Goal: Transaction & Acquisition: Subscribe to service/newsletter

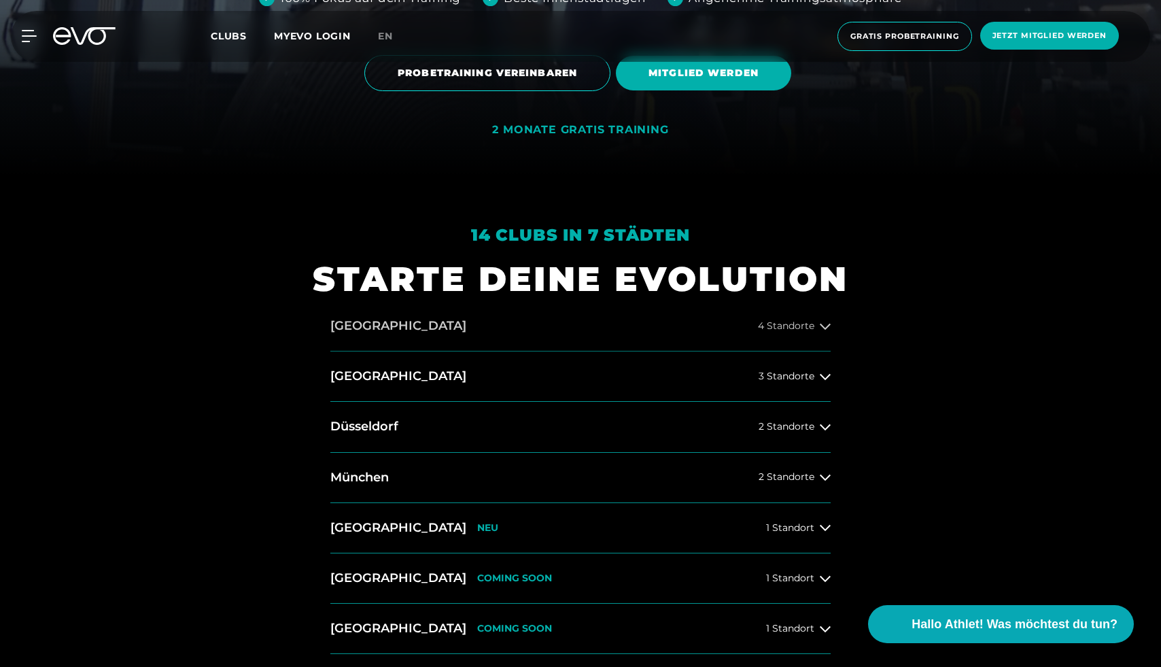
click at [589, 320] on button "Hamburg 4 Standorte" at bounding box center [580, 326] width 500 height 50
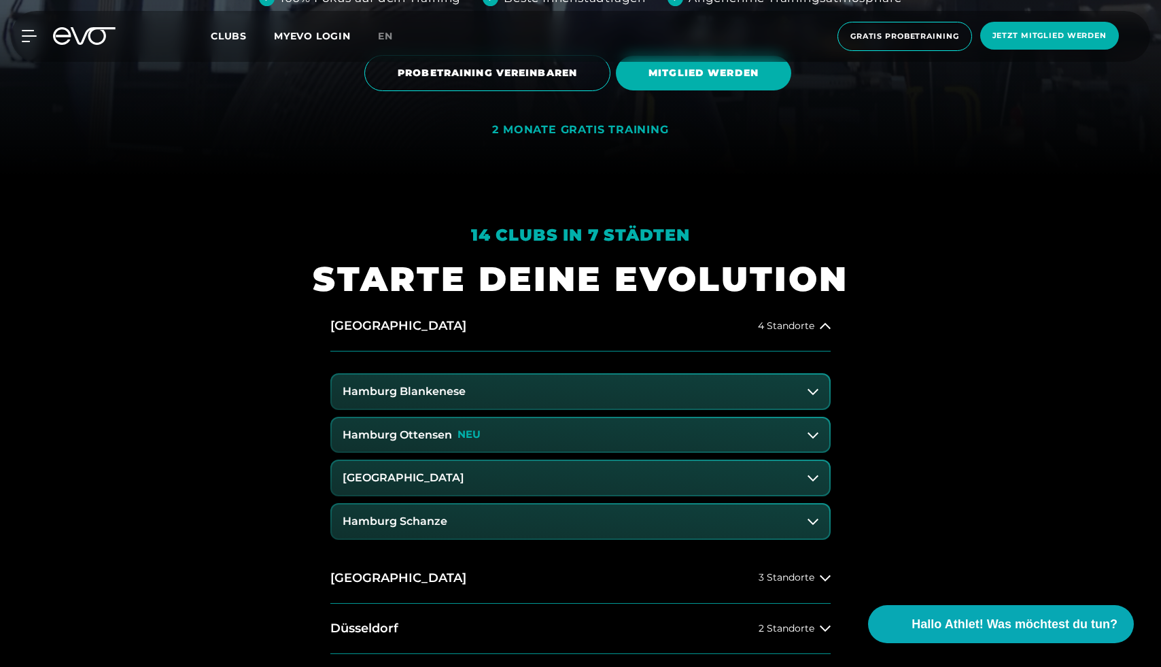
click at [442, 320] on h3 "Hamburg Blankenese" at bounding box center [404, 392] width 123 height 12
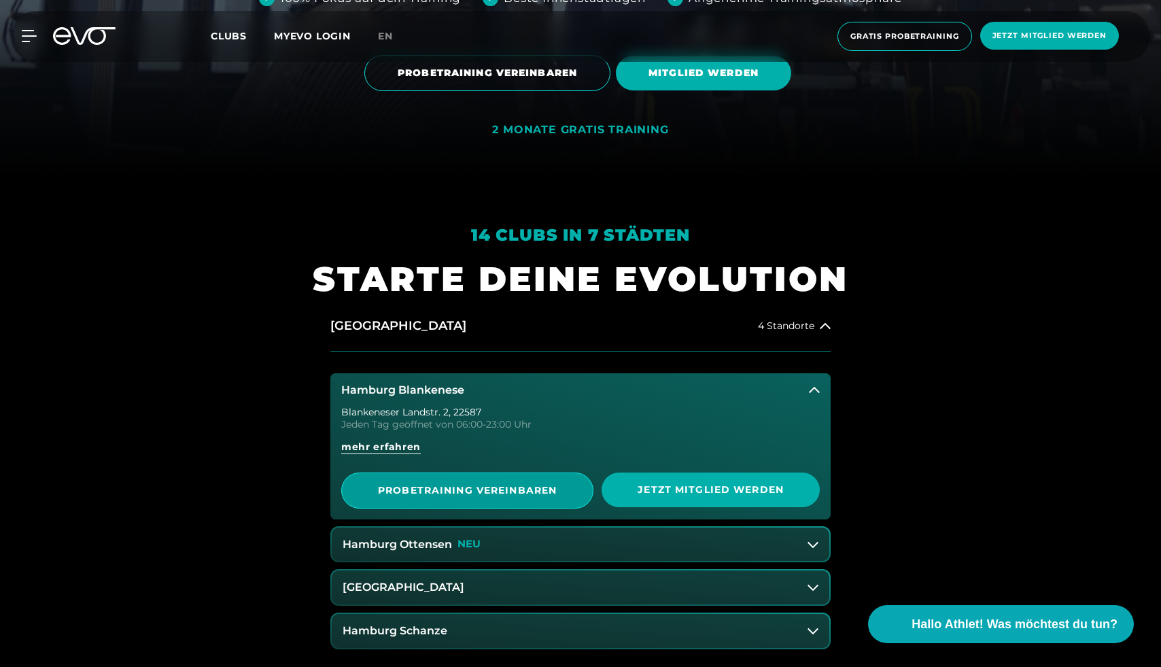
click at [477, 320] on span "PROBETRAINING VEREINBAREN" at bounding box center [467, 491] width 252 height 36
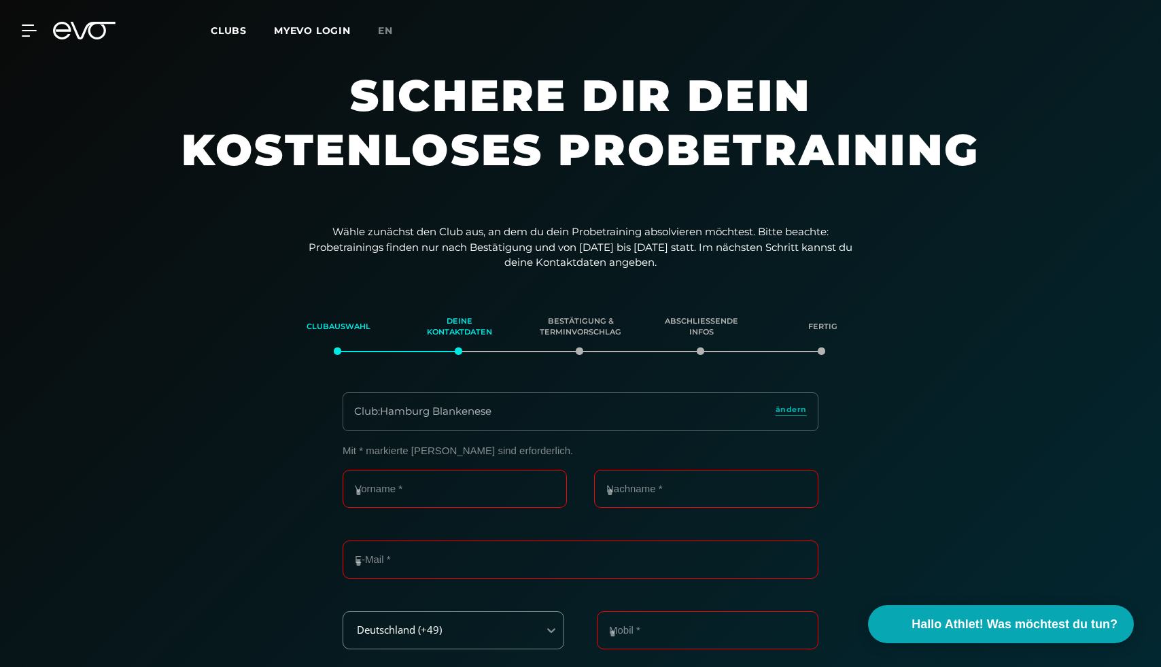
click at [796, 320] on div "Club : Hamburg Blankenese ändern" at bounding box center [581, 411] width 476 height 39
click at [793, 320] on span "ändern" at bounding box center [791, 410] width 31 height 12
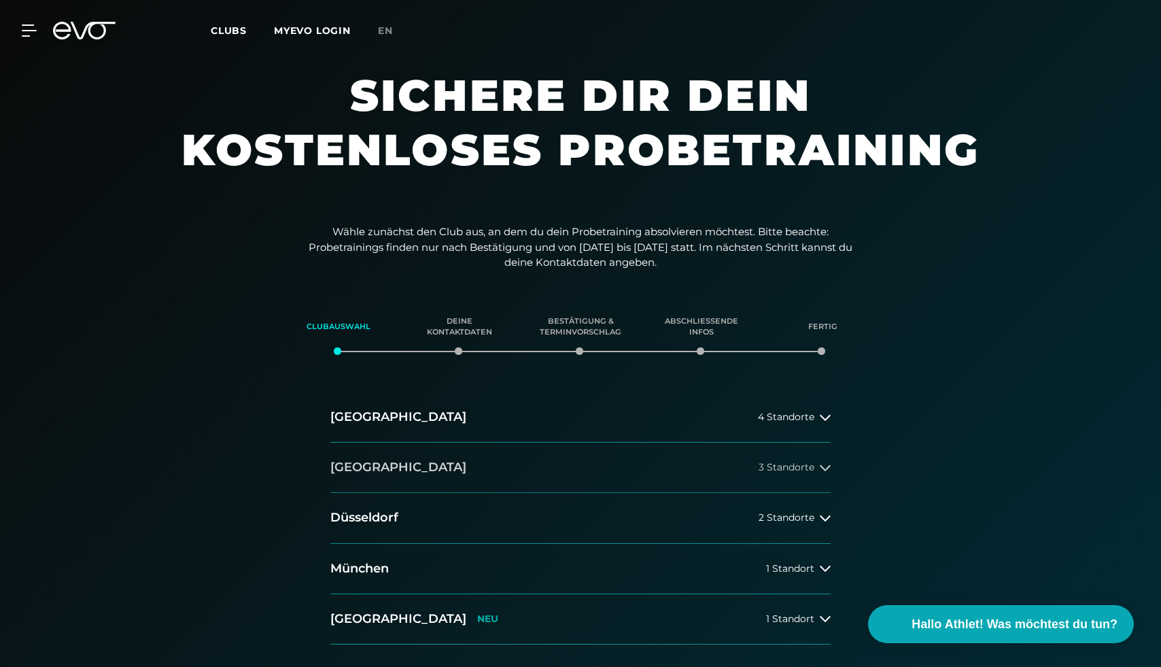
click at [404, 320] on button "Berlin 3 Standorte" at bounding box center [580, 468] width 500 height 50
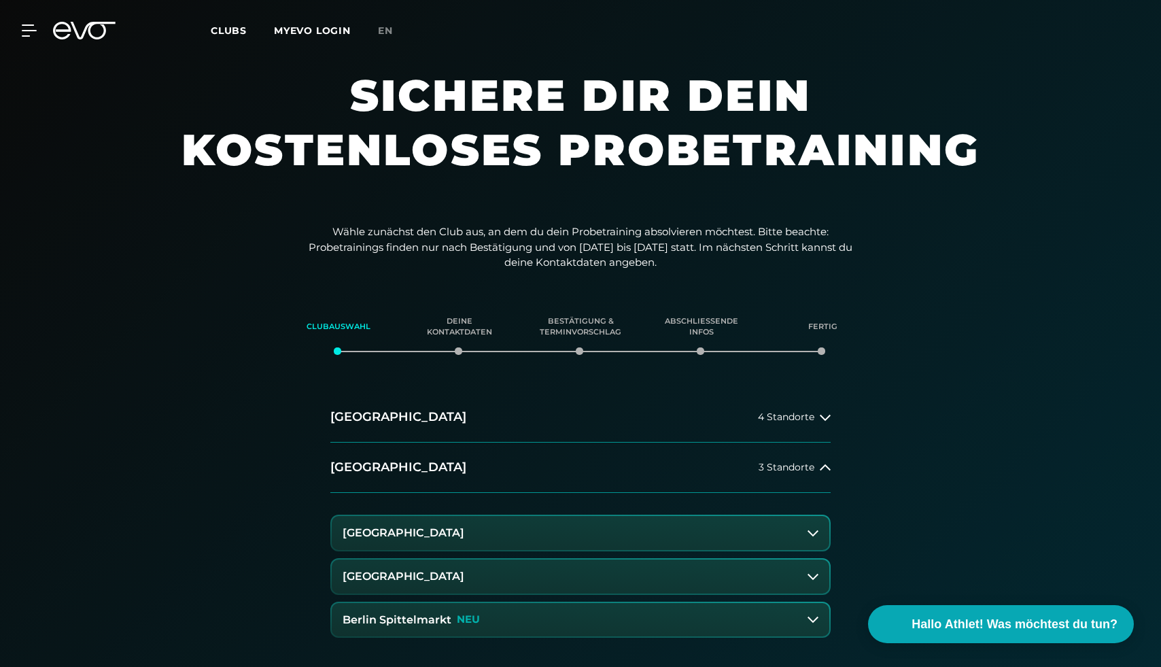
click at [392, 320] on button "[GEOGRAPHIC_DATA]" at bounding box center [581, 533] width 498 height 34
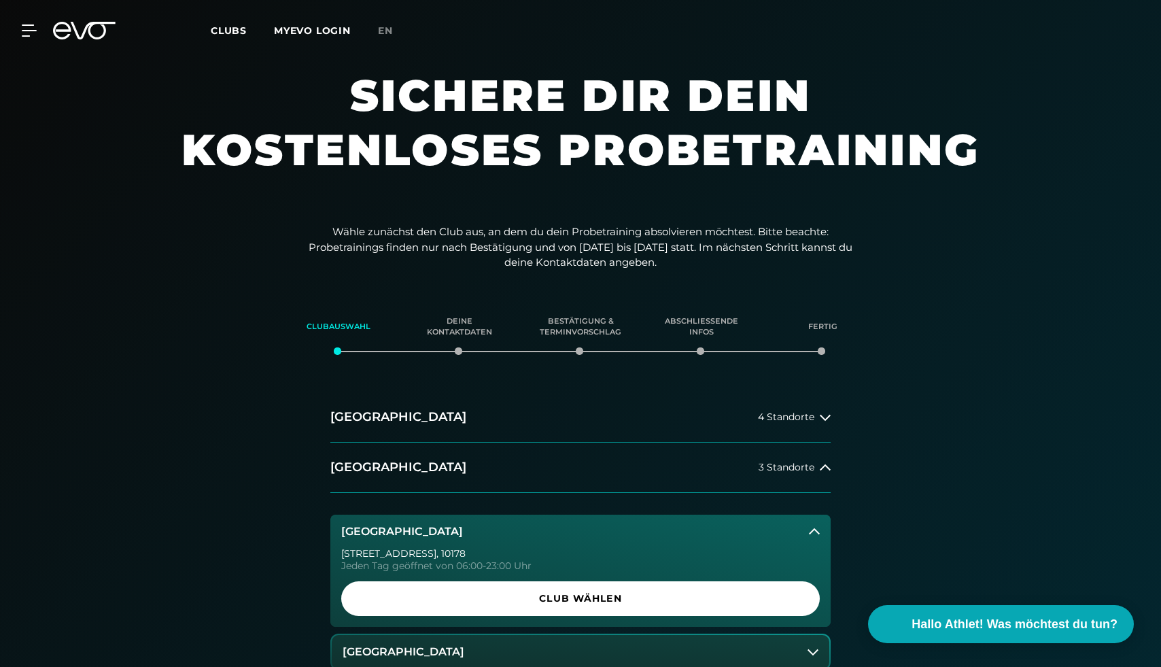
click at [417, 320] on div "Rosa-Luxemburg-Straße 14 , 10178 Jeden Tag geöffnet von 06:00-23:00 Uhr Club wä…" at bounding box center [580, 588] width 500 height 78
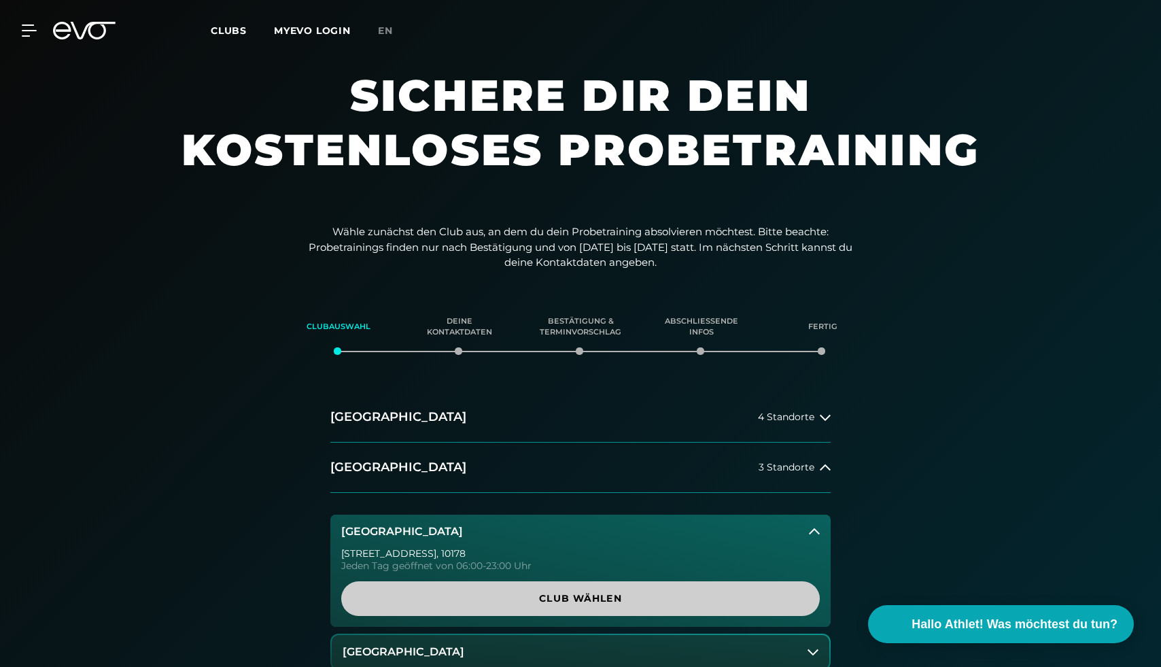
click at [417, 320] on span "Club wählen" at bounding box center [580, 599] width 413 height 14
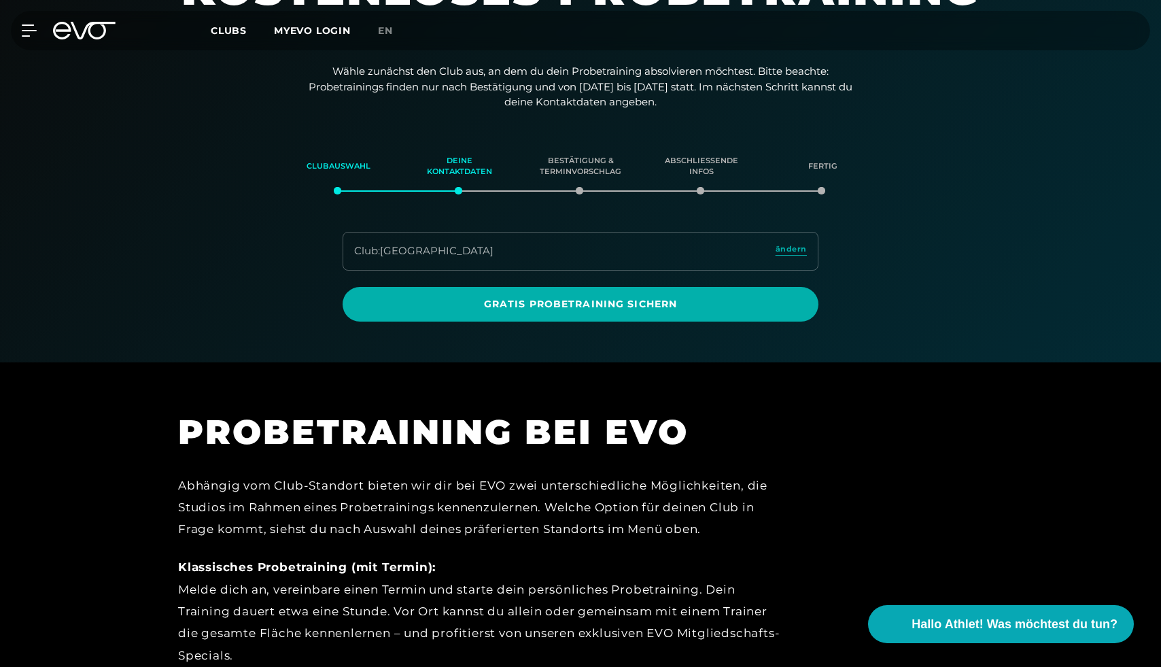
click at [488, 320] on div "PROBETRAINING BEI EVO Abhängig vom Club-Standort bieten wir dir bei EVO zwei un…" at bounding box center [484, 628] width 612 height 437
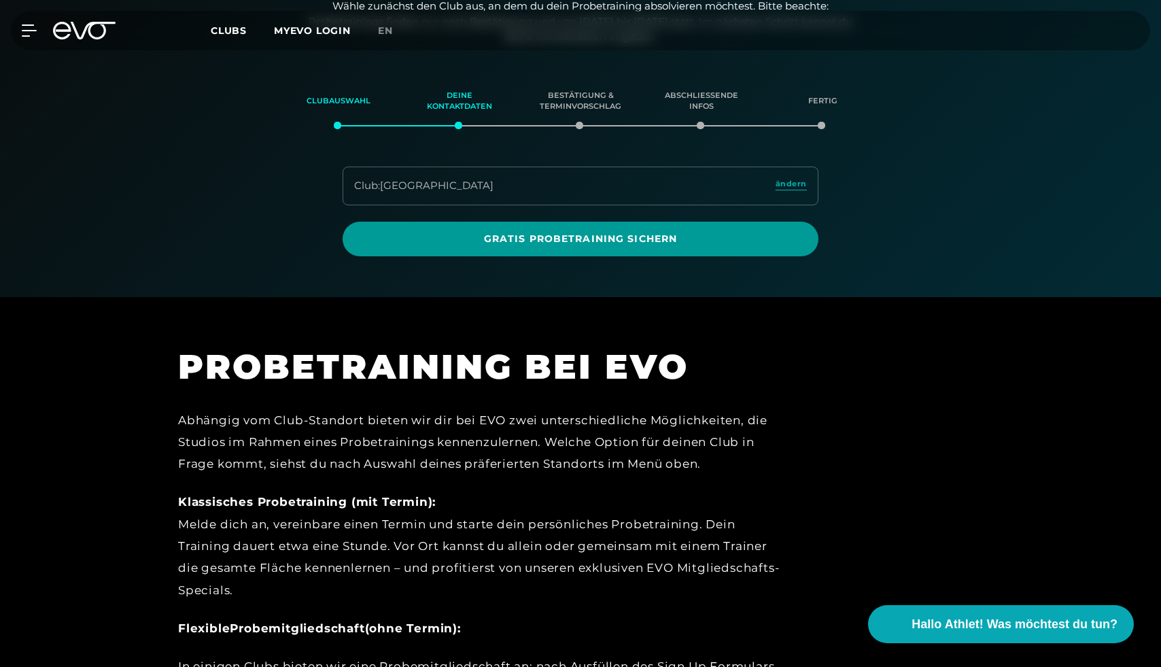
scroll to position [231, 0]
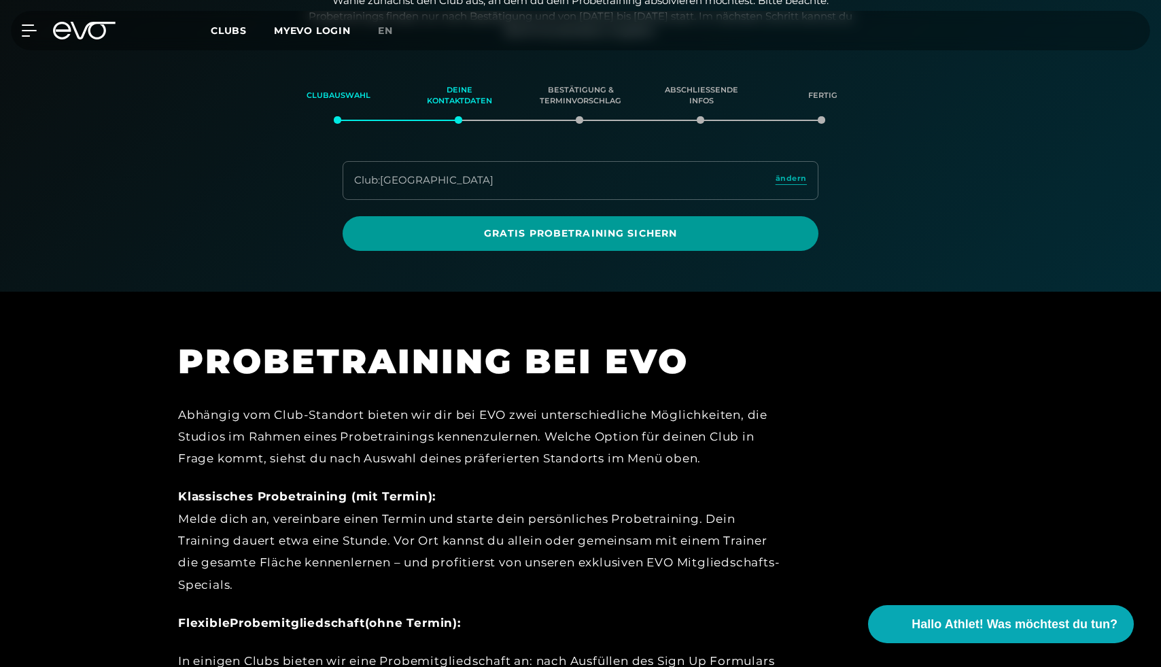
click at [547, 226] on span "Gratis Probetraining sichern" at bounding box center [580, 233] width 411 height 14
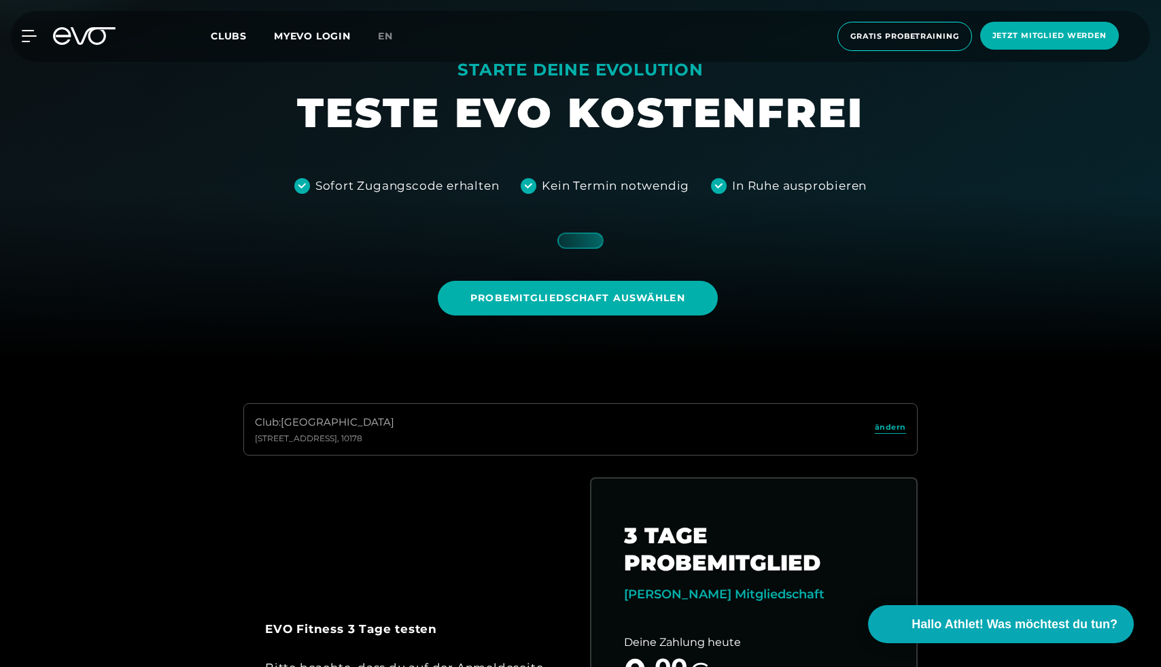
scroll to position [193, 0]
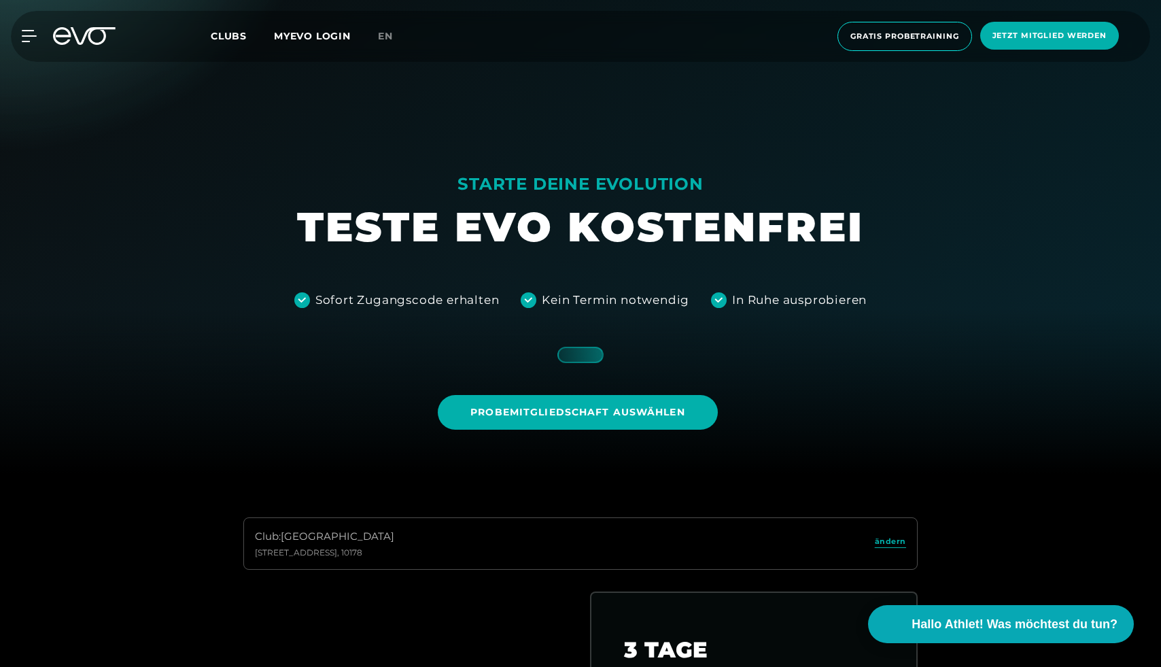
click at [584, 320] on div at bounding box center [581, 355] width 46 height 16
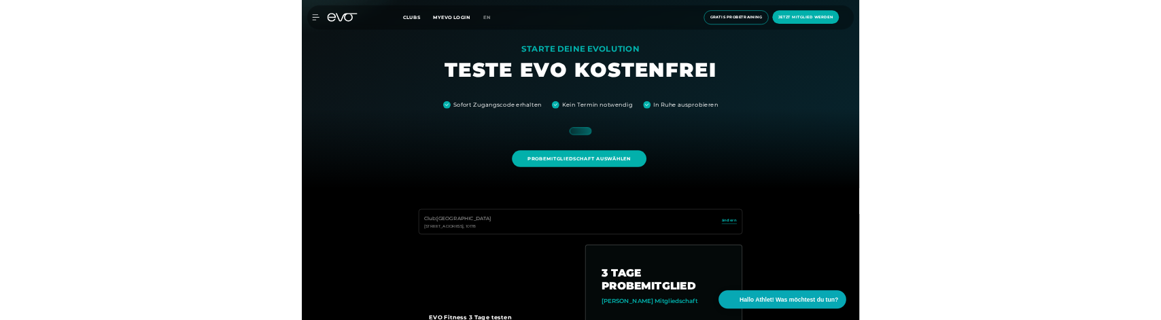
scroll to position [388, 0]
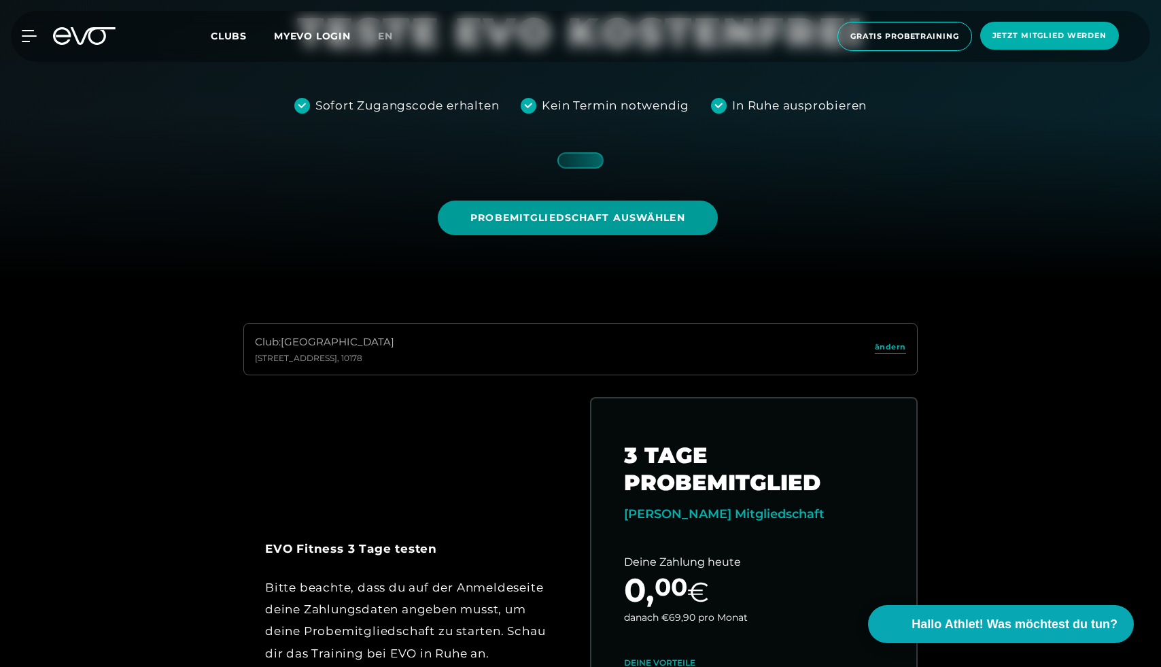
click at [644, 229] on span "Probemitgliedschaft auswählen" at bounding box center [577, 218] width 279 height 35
click at [613, 320] on div "Club : Berlin Alexanderplatz Rosa-Luxemburg-Straße 14 , 10178 ändern" at bounding box center [580, 349] width 674 height 52
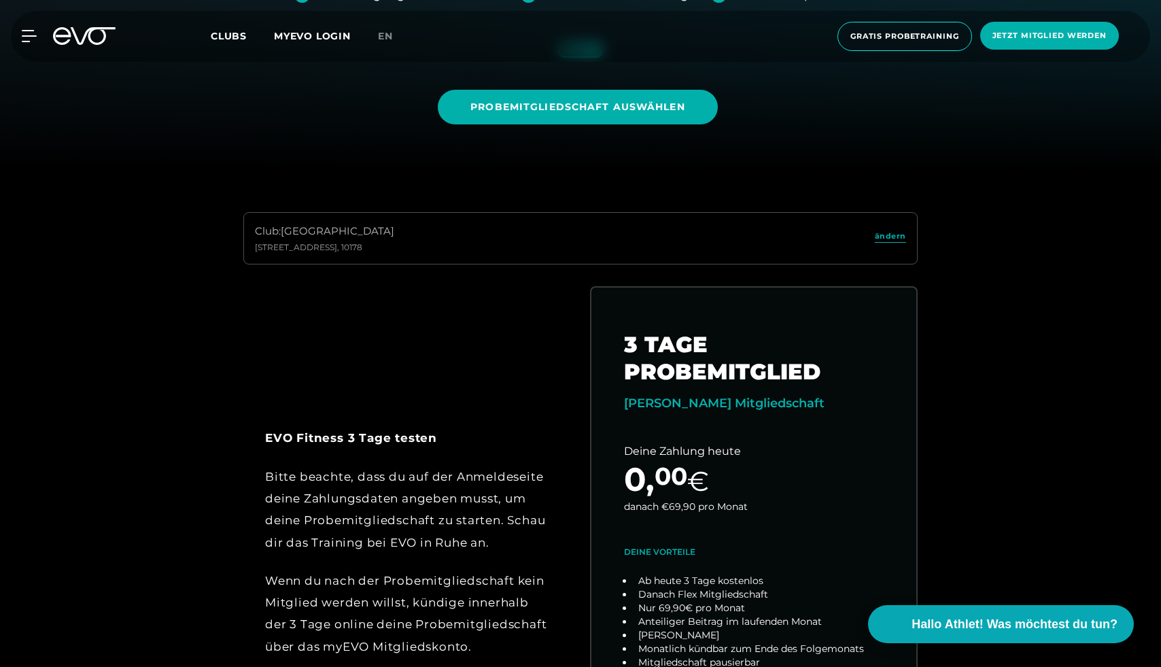
scroll to position [514, 0]
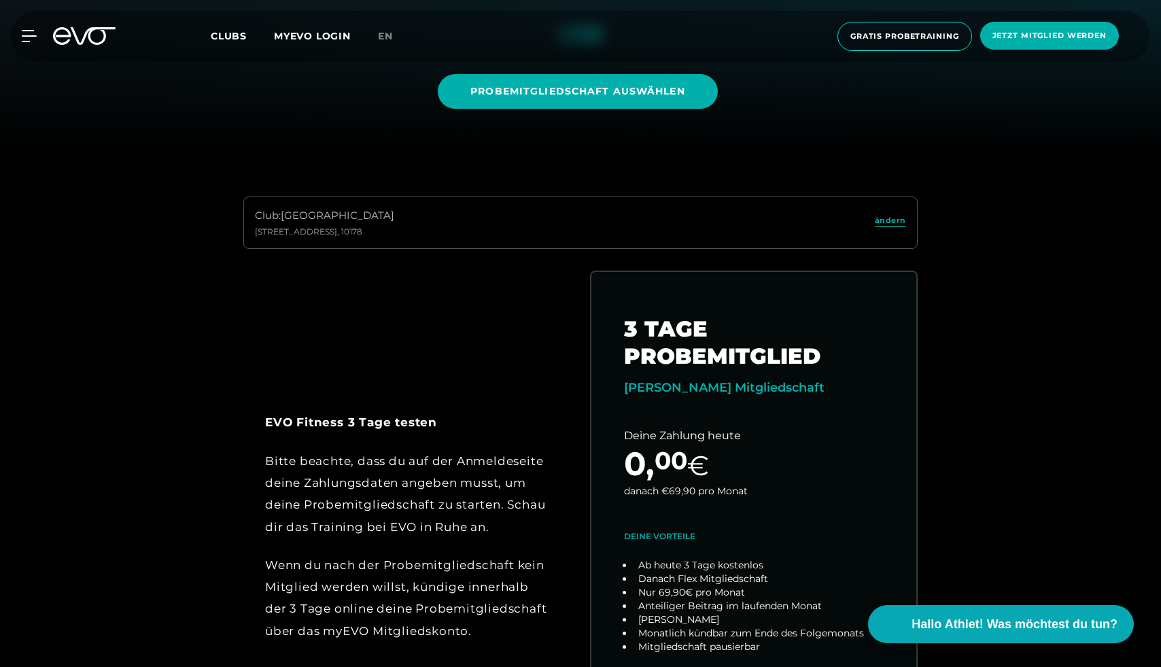
click at [487, 367] on div "EVO Fitness 3 Tage testen Bitte beachte, dass du auf der Anmeldeseite deine Zah…" at bounding box center [581, 544] width 696 height 546
click at [427, 308] on div "EVO Fitness 3 Tage testen Bitte beachte, dass du auf der Anmeldeseite deine Zah…" at bounding box center [581, 544] width 696 height 546
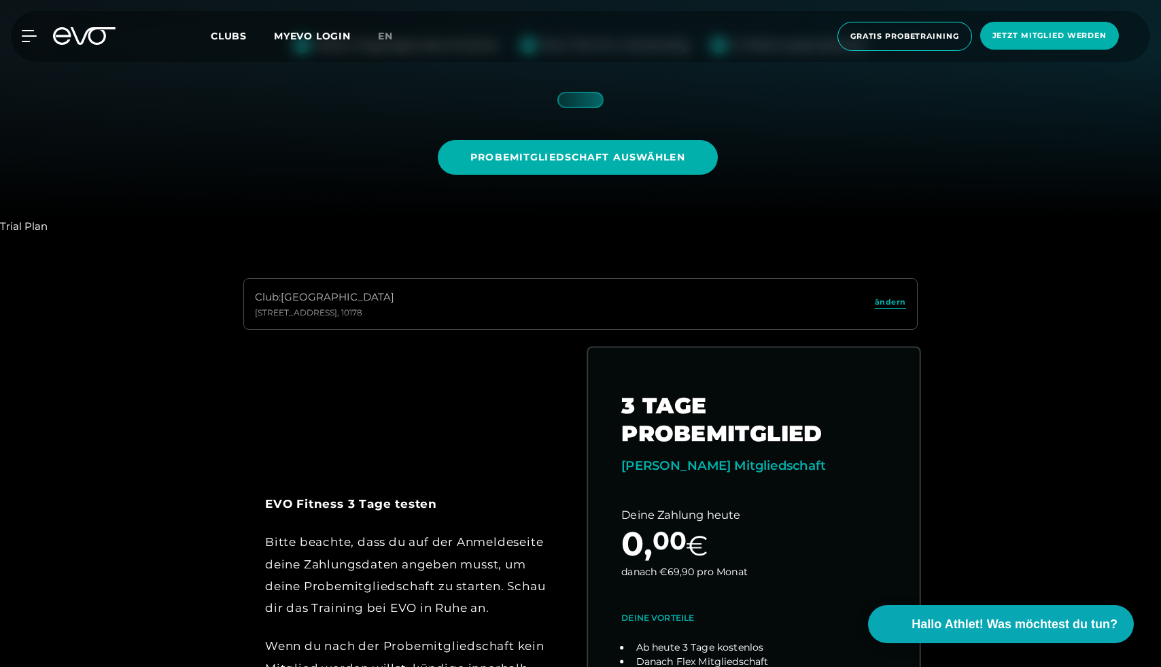
scroll to position [415, 0]
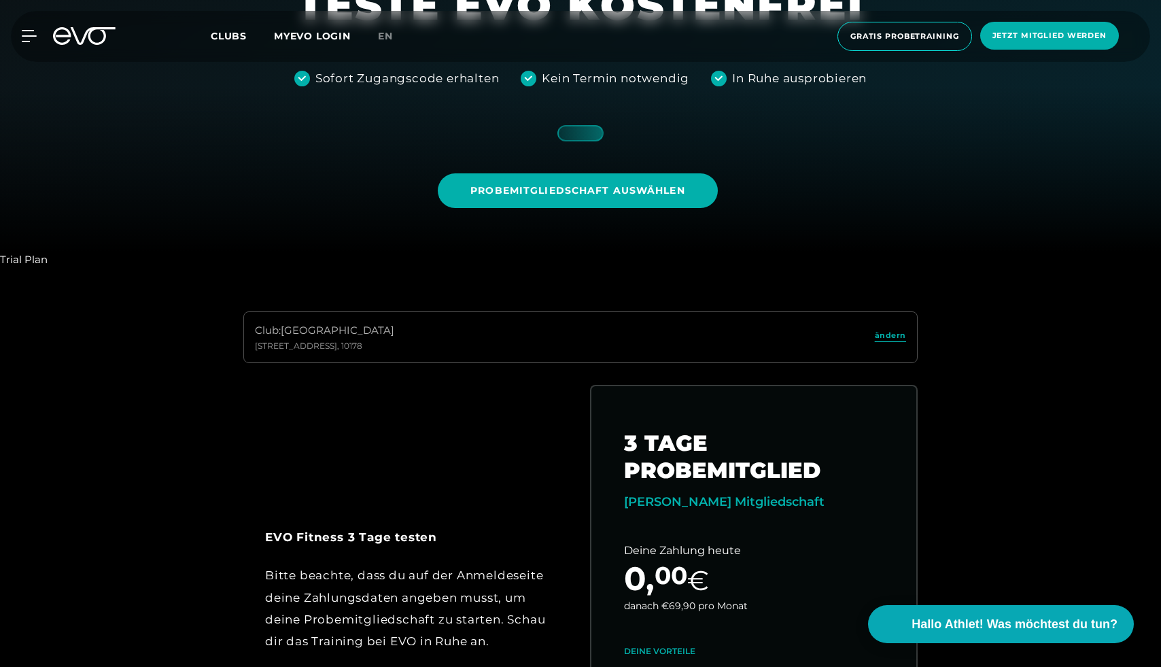
click at [723, 271] on div "Club : Berlin Alexanderplatz Rosa-Luxemburg-Straße 14 , 10178 ändern EVO Fitnes…" at bounding box center [580, 599] width 1183 height 663
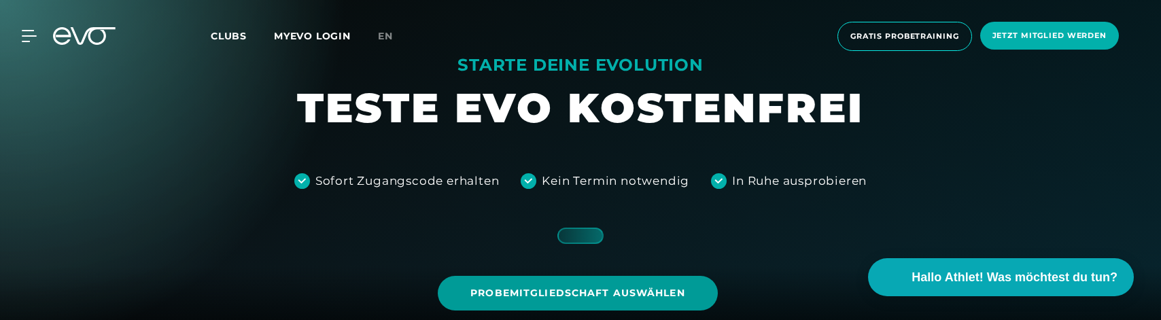
click at [569, 281] on span "Probemitgliedschaft auswählen" at bounding box center [577, 293] width 279 height 35
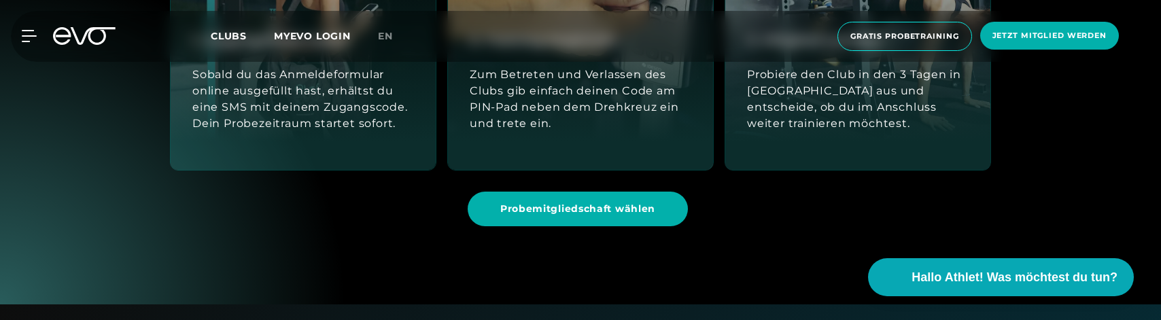
scroll to position [1282, 0]
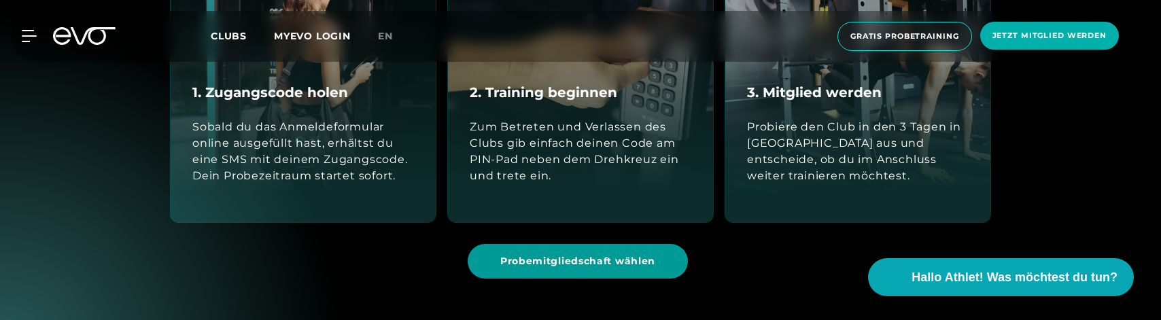
click at [606, 263] on span "Probemitgliedschaft wählen" at bounding box center [577, 261] width 155 height 14
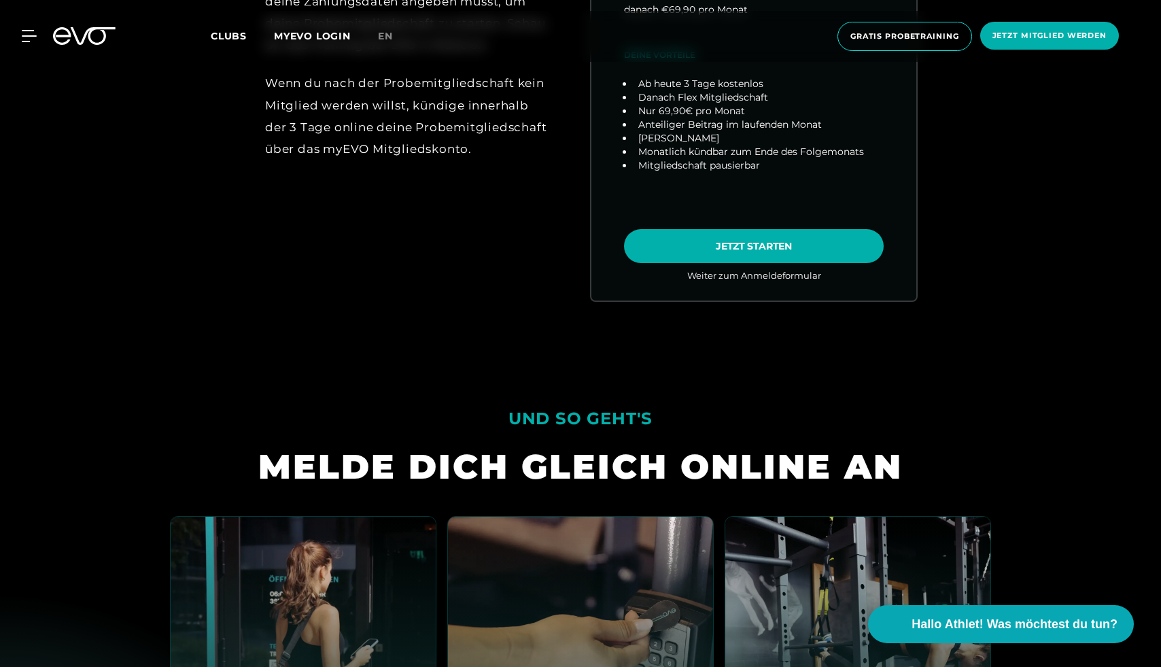
scroll to position [0, 0]
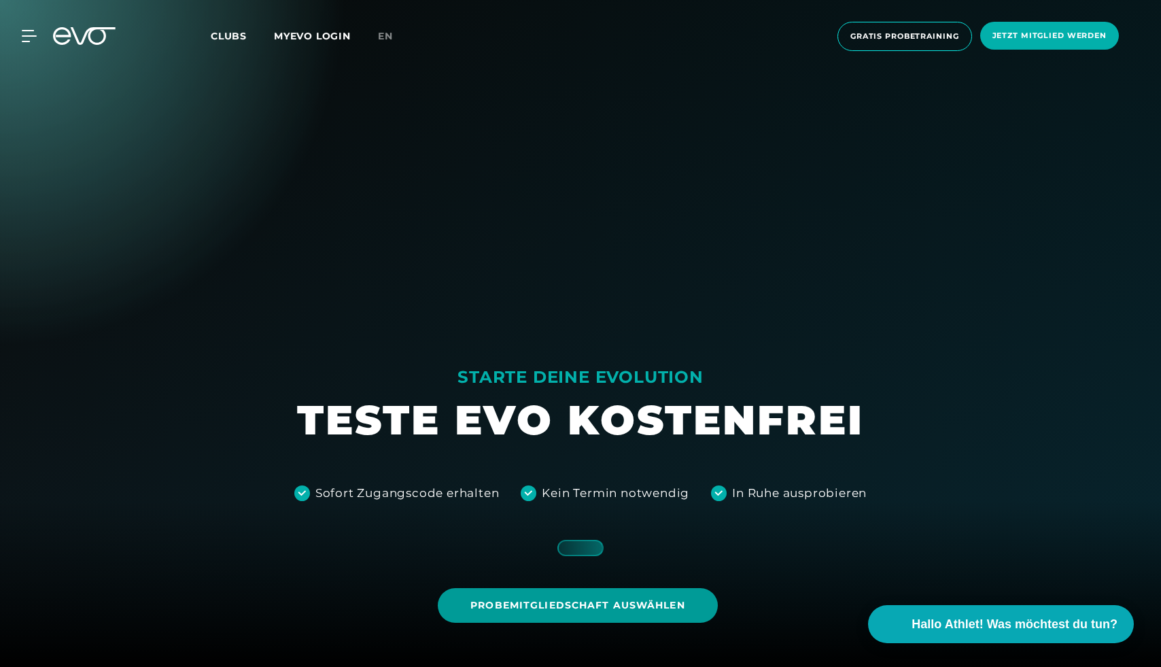
click at [632, 320] on span "Probemitgliedschaft auswählen" at bounding box center [578, 605] width 214 height 14
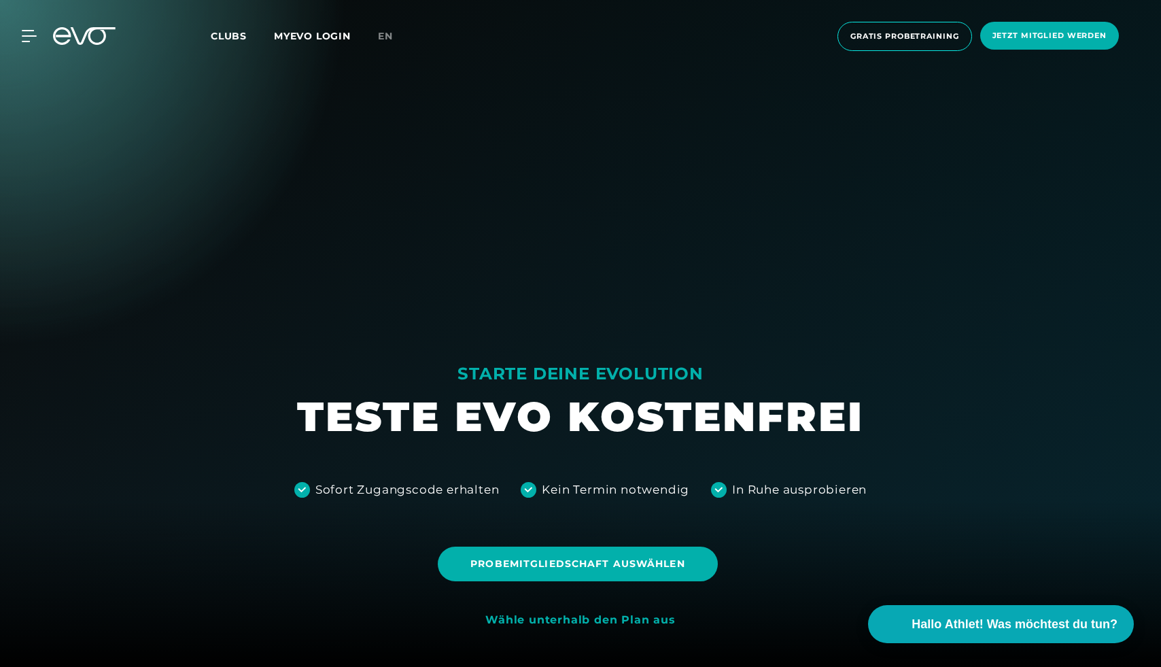
click at [335, 146] on div at bounding box center [580, 333] width 1161 height 667
click at [567, 568] on span "Probemitgliedschaft auswählen" at bounding box center [578, 564] width 214 height 14
